Goal: Check status: Check status

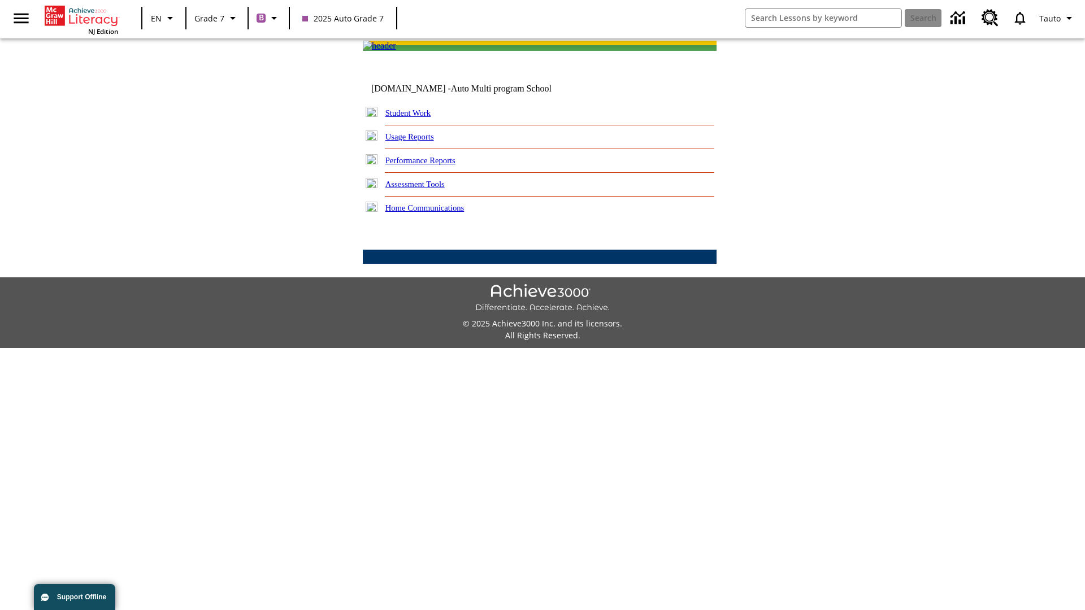
click at [432, 165] on link "Performance Reports" at bounding box center [420, 160] width 70 height 9
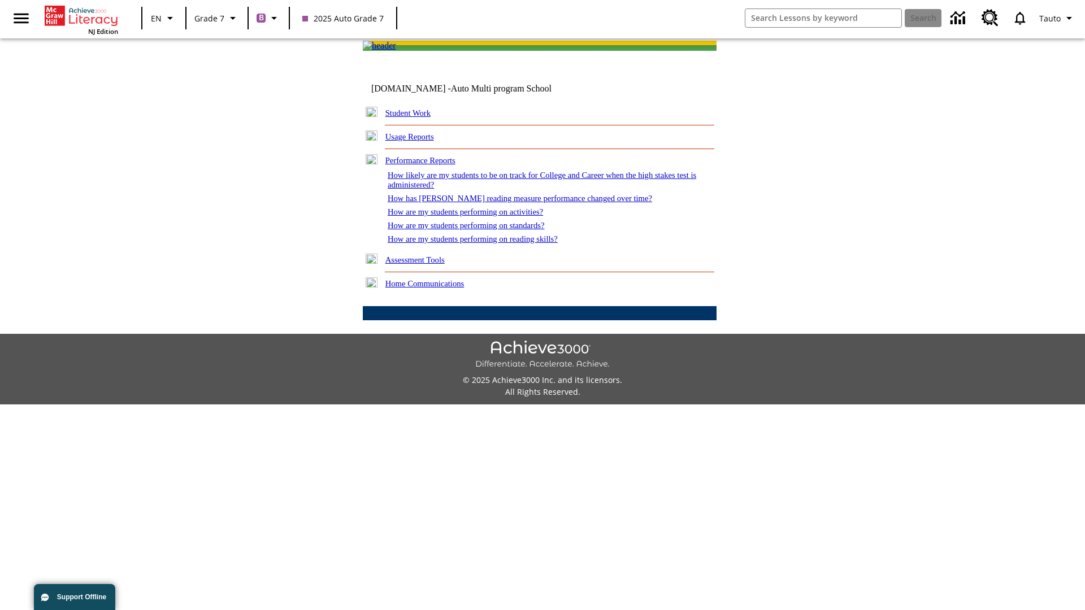
click at [484, 244] on link "How are my students performing on reading skills?" at bounding box center [473, 239] width 170 height 9
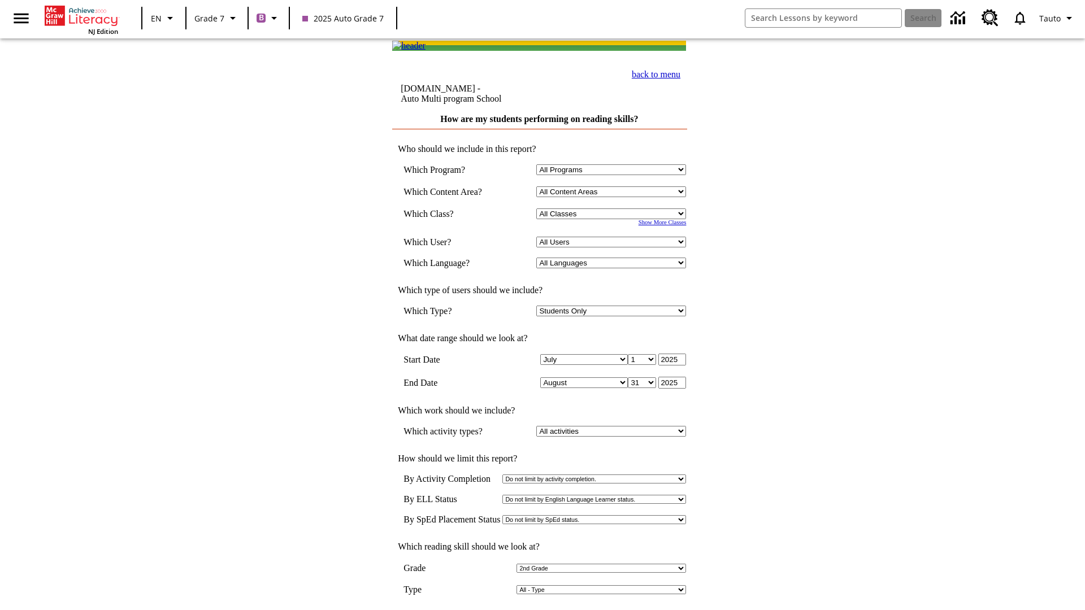
select select "2"
click at [540, 610] on input "View Report" at bounding box center [540, 622] width 54 height 12
select select "2348140"
